Goal: Task Accomplishment & Management: Manage account settings

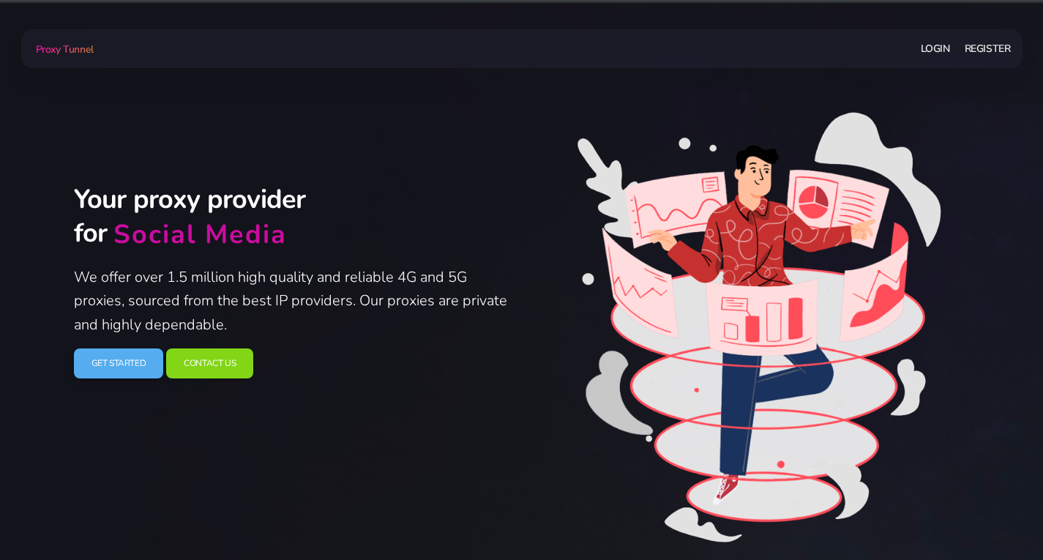
click at [940, 49] on link "Login" at bounding box center [935, 48] width 29 height 27
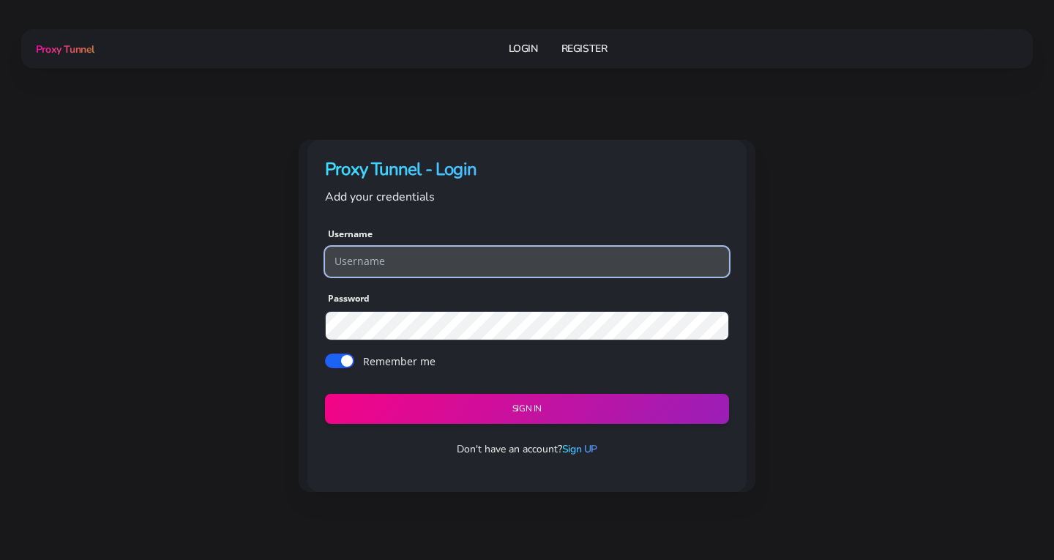
drag, startPoint x: 458, startPoint y: 274, endPoint x: 465, endPoint y: 266, distance: 10.9
click at [458, 274] on input "text" at bounding box center [527, 261] width 404 height 29
type input "Wizzads"
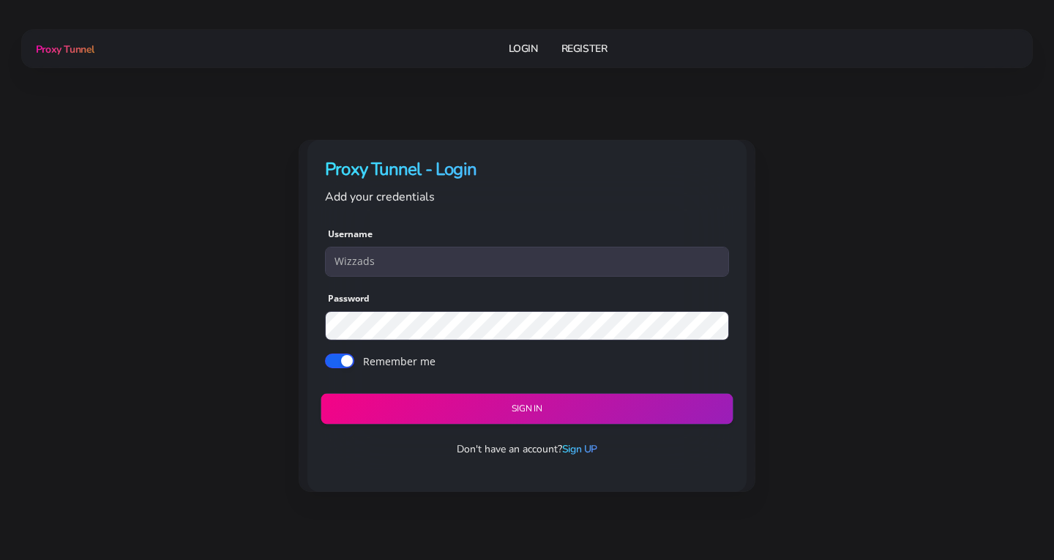
click at [449, 415] on button "Sign in" at bounding box center [526, 409] width 412 height 31
